Goal: Task Accomplishment & Management: Use online tool/utility

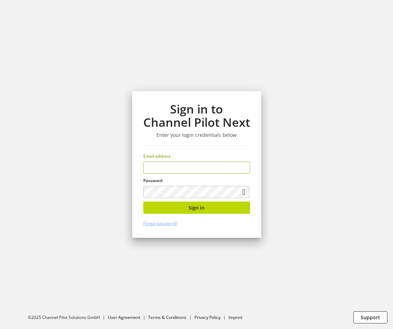
type input "**********"
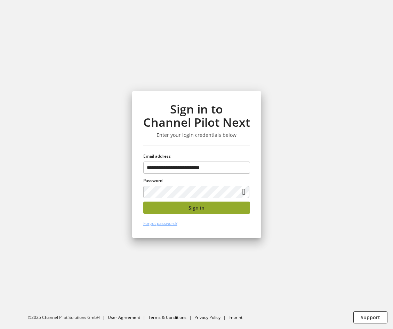
click at [218, 207] on button "Sign in" at bounding box center [196, 207] width 107 height 12
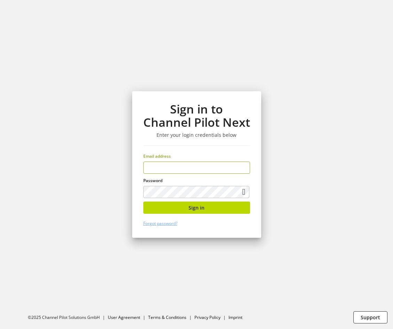
type input "**********"
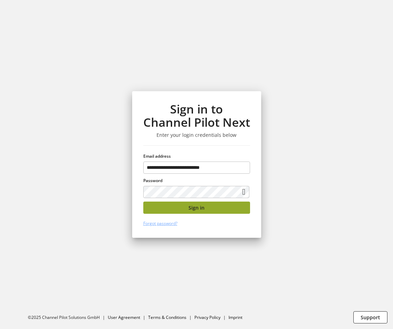
click at [218, 204] on button "Sign in" at bounding box center [196, 207] width 107 height 12
